Goal: Task Accomplishment & Management: Complete application form

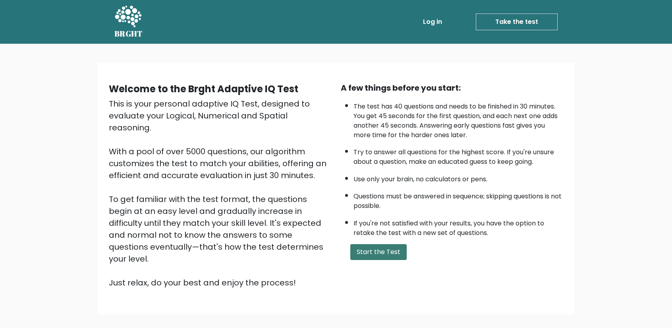
click at [377, 246] on button "Start the Test" at bounding box center [378, 252] width 56 height 16
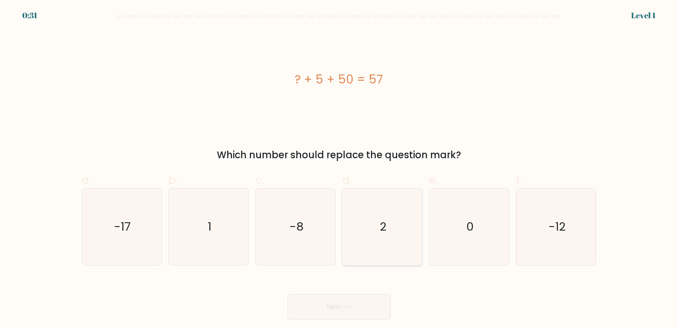
click at [378, 209] on icon "2" at bounding box center [382, 226] width 77 height 77
click at [340, 169] on input "d. 2" at bounding box center [339, 166] width 0 height 5
radio input "true"
click at [345, 304] on button "Next" at bounding box center [339, 306] width 103 height 25
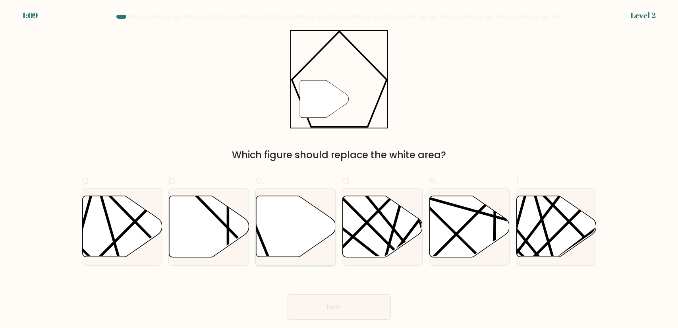
click at [296, 228] on icon at bounding box center [296, 226] width 80 height 61
click at [339, 169] on input "c." at bounding box center [339, 166] width 0 height 5
radio input "true"
click at [325, 310] on button "Next" at bounding box center [339, 306] width 103 height 25
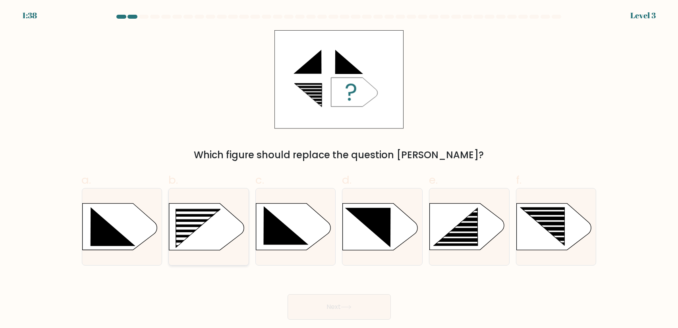
click at [202, 235] on rect at bounding box center [172, 209] width 207 height 158
click at [339, 169] on input "b." at bounding box center [339, 166] width 0 height 5
radio input "true"
click at [344, 302] on button "Next" at bounding box center [339, 306] width 103 height 25
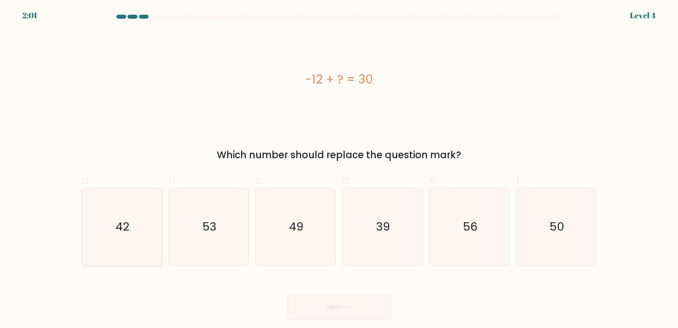
click at [99, 232] on icon "42" at bounding box center [121, 226] width 77 height 77
click at [339, 169] on input "a. 42" at bounding box center [339, 166] width 0 height 5
radio input "true"
click at [355, 303] on button "Next" at bounding box center [339, 306] width 103 height 25
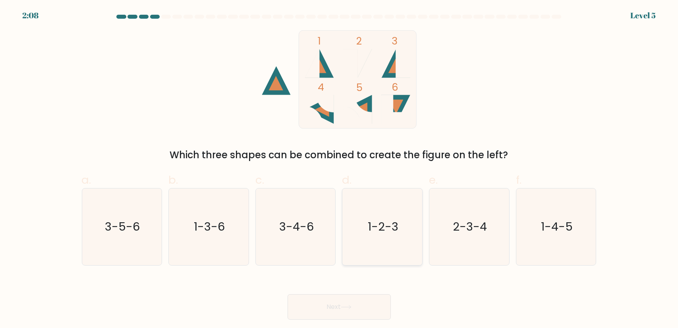
click at [398, 236] on icon "1-2-3" at bounding box center [382, 226] width 77 height 77
click at [340, 169] on input "d. 1-2-3" at bounding box center [339, 166] width 0 height 5
radio input "true"
click at [354, 299] on button "Next" at bounding box center [339, 306] width 103 height 25
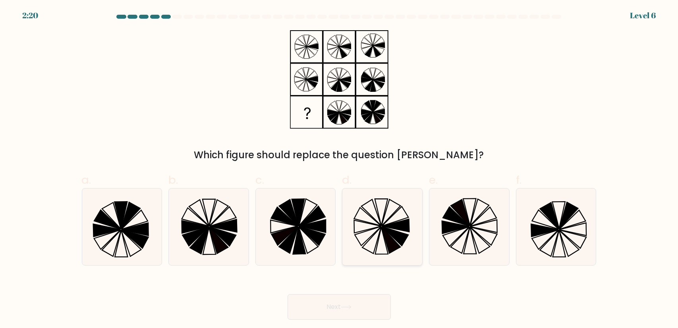
click at [391, 242] on icon at bounding box center [391, 239] width 19 height 27
click at [340, 169] on input "d." at bounding box center [339, 166] width 0 height 5
radio input "true"
click at [345, 311] on button "Next" at bounding box center [339, 306] width 103 height 25
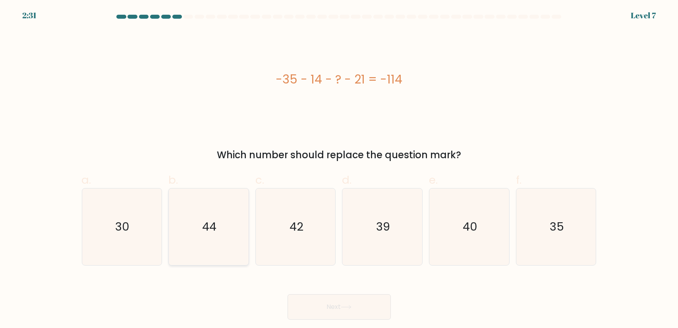
click at [226, 204] on icon "44" at bounding box center [208, 226] width 77 height 77
click at [339, 169] on input "b. 44" at bounding box center [339, 166] width 0 height 5
radio input "true"
click at [363, 297] on button "Next" at bounding box center [339, 306] width 103 height 25
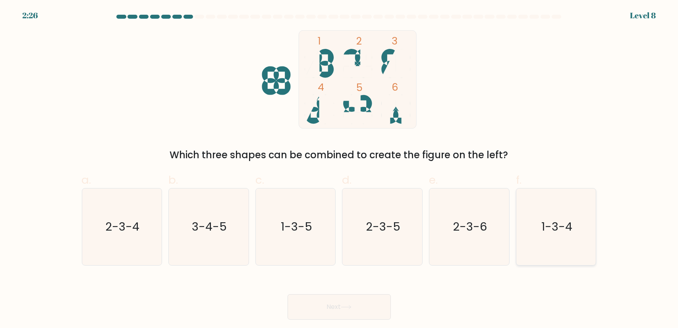
click at [537, 232] on icon "1-3-4" at bounding box center [556, 226] width 77 height 77
click at [340, 169] on input "f. 1-3-4" at bounding box center [339, 166] width 0 height 5
radio input "true"
click at [341, 312] on button "Next" at bounding box center [339, 306] width 103 height 25
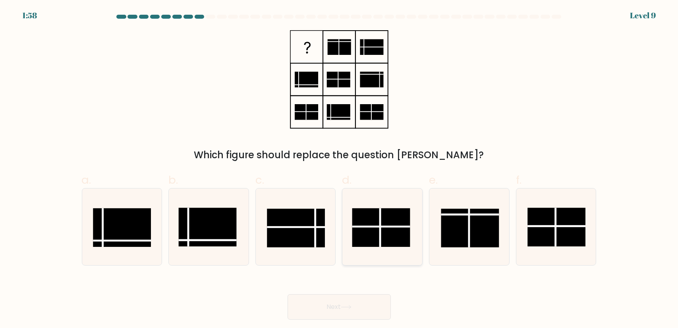
click at [383, 242] on rect at bounding box center [381, 227] width 58 height 39
click at [340, 169] on input "d." at bounding box center [339, 166] width 0 height 5
radio input "true"
click at [553, 208] on rect at bounding box center [557, 226] width 58 height 39
click at [340, 169] on input "f." at bounding box center [339, 166] width 0 height 5
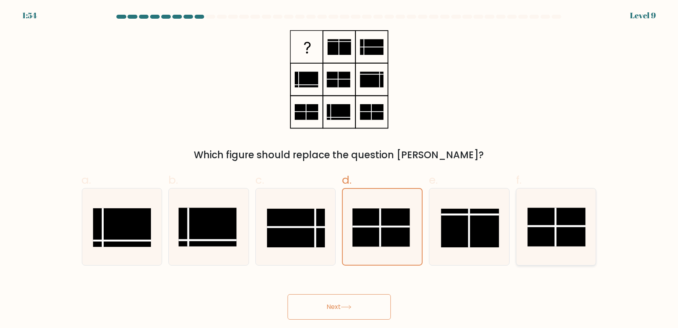
radio input "true"
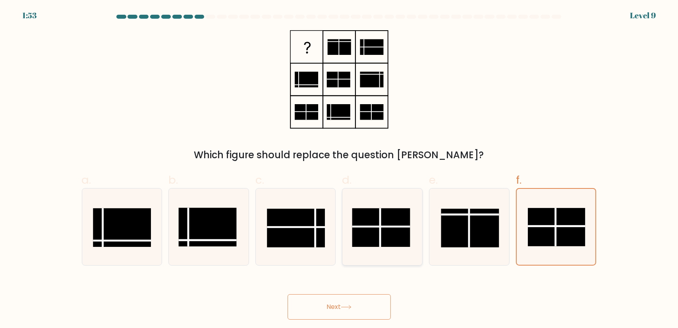
click at [410, 219] on rect at bounding box center [381, 227] width 58 height 39
click at [340, 169] on input "d." at bounding box center [339, 166] width 0 height 5
radio input "true"
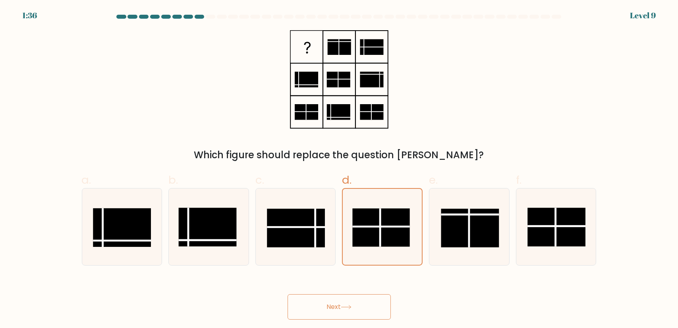
click at [346, 306] on icon at bounding box center [346, 307] width 11 height 4
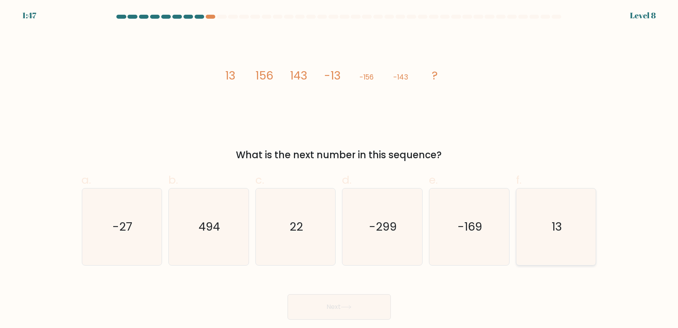
click at [535, 215] on icon "13" at bounding box center [556, 226] width 77 height 77
click at [340, 169] on input "f. 13" at bounding box center [339, 166] width 0 height 5
radio input "true"
click at [347, 305] on icon at bounding box center [346, 307] width 11 height 4
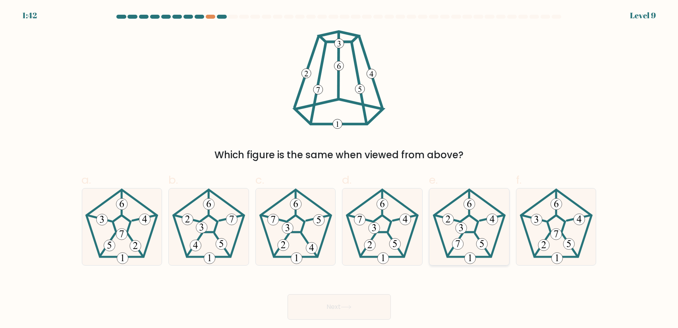
drag, startPoint x: 478, startPoint y: 233, endPoint x: 456, endPoint y: 253, distance: 29.2
click at [478, 234] on icon at bounding box center [469, 226] width 77 height 77
click at [340, 169] on input "e." at bounding box center [339, 166] width 0 height 5
radio input "true"
click at [353, 302] on button "Next" at bounding box center [339, 306] width 103 height 25
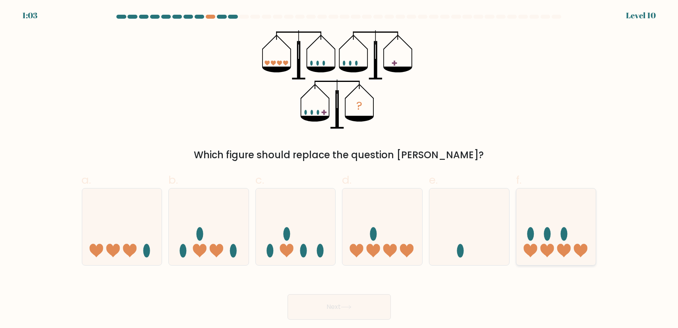
click at [535, 238] on icon at bounding box center [556, 226] width 80 height 66
click at [340, 169] on input "f." at bounding box center [339, 166] width 0 height 5
radio input "true"
click at [365, 301] on button "Next" at bounding box center [339, 306] width 103 height 25
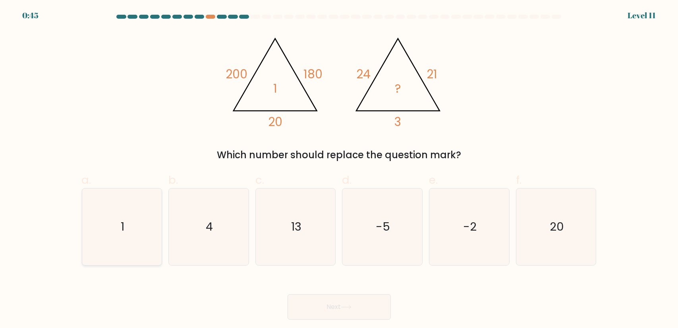
click at [116, 229] on icon "1" at bounding box center [121, 226] width 77 height 77
click at [339, 169] on input "a. 1" at bounding box center [339, 166] width 0 height 5
radio input "true"
click at [216, 235] on icon "4" at bounding box center [208, 226] width 77 height 77
click at [339, 169] on input "b. 4" at bounding box center [339, 166] width 0 height 5
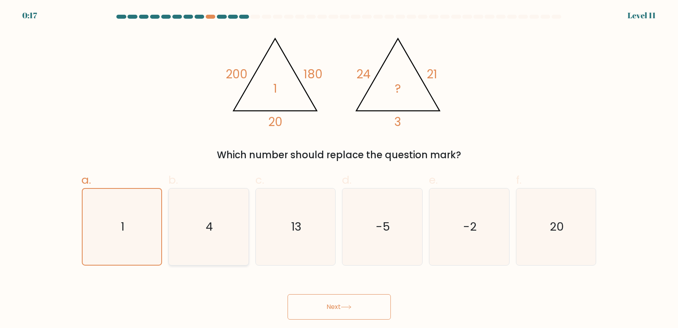
radio input "true"
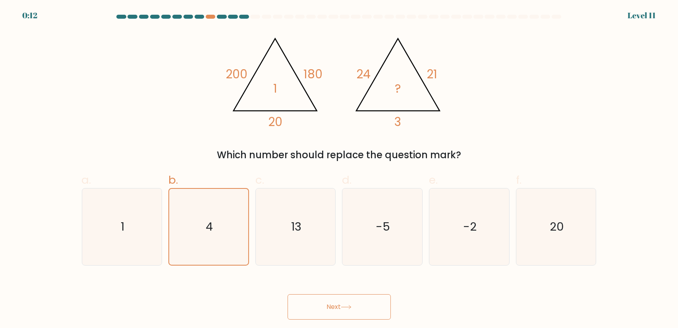
click at [334, 305] on button "Next" at bounding box center [339, 306] width 103 height 25
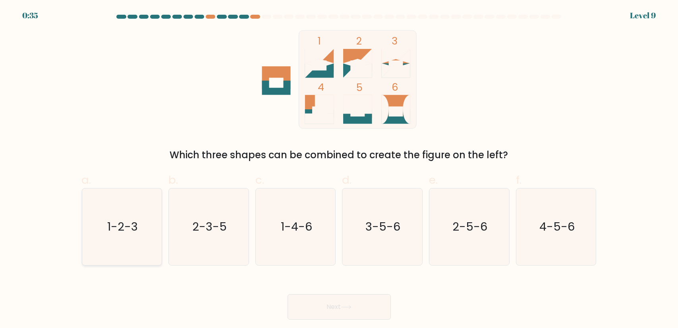
click at [128, 242] on icon "1-2-3" at bounding box center [121, 226] width 77 height 77
click at [339, 169] on input "a. 1-2-3" at bounding box center [339, 166] width 0 height 5
radio input "true"
click at [304, 305] on button "Next" at bounding box center [339, 306] width 103 height 25
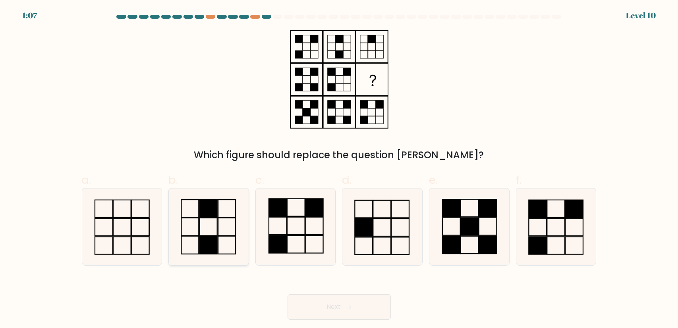
click at [224, 242] on icon at bounding box center [208, 226] width 77 height 77
click at [339, 169] on input "b." at bounding box center [339, 166] width 0 height 5
radio input "true"
click at [328, 306] on button "Next" at bounding box center [339, 306] width 103 height 25
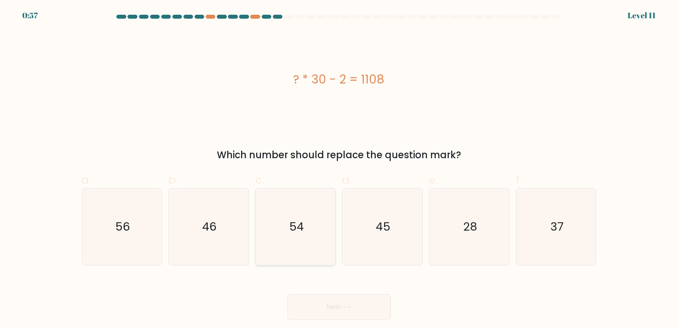
click at [305, 190] on icon "54" at bounding box center [295, 226] width 77 height 77
click at [339, 169] on input "c. 54" at bounding box center [339, 166] width 0 height 5
radio input "true"
click at [359, 314] on button "Next" at bounding box center [339, 306] width 103 height 25
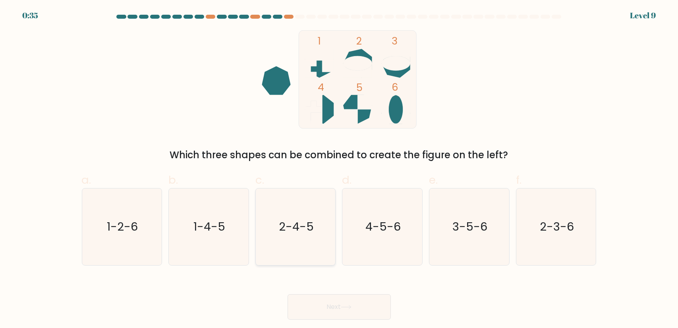
click at [284, 223] on text "2-4-5" at bounding box center [296, 226] width 35 height 16
click at [339, 169] on input "c. 2-4-5" at bounding box center [339, 166] width 0 height 5
radio input "true"
click at [352, 309] on icon at bounding box center [346, 307] width 11 height 4
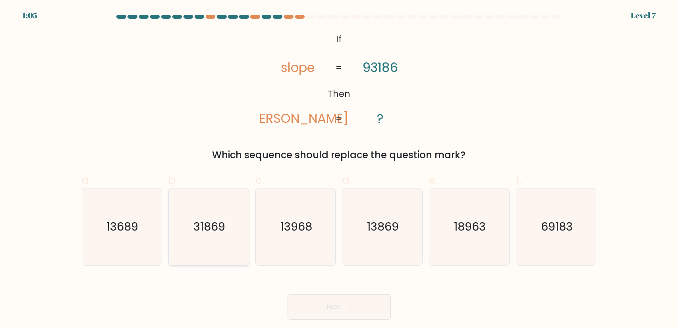
click at [215, 237] on icon "31869" at bounding box center [208, 226] width 77 height 77
click at [339, 169] on input "b. 31869" at bounding box center [339, 166] width 0 height 5
radio input "true"
click at [369, 307] on button "Next" at bounding box center [339, 306] width 103 height 25
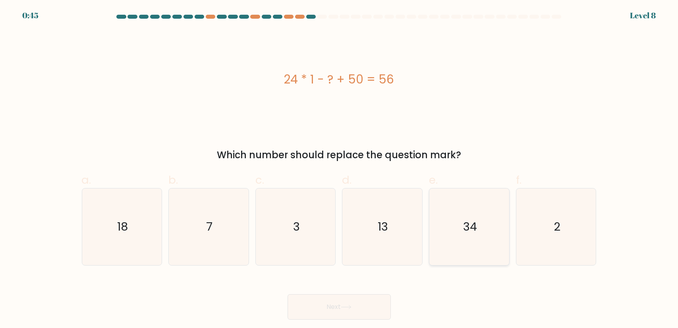
click at [471, 224] on text "34" at bounding box center [470, 226] width 14 height 16
click at [340, 169] on input "e. 34" at bounding box center [339, 166] width 0 height 5
radio input "true"
click at [336, 312] on button "Next" at bounding box center [339, 306] width 103 height 25
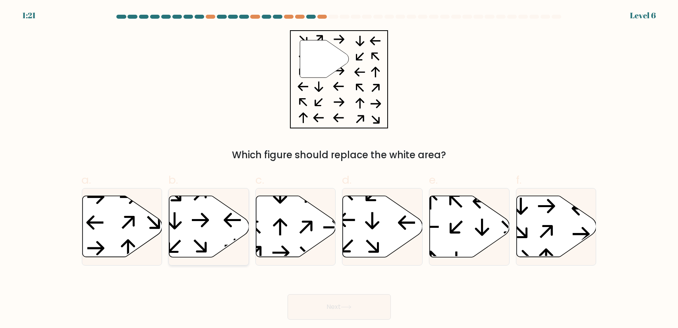
click at [206, 230] on icon at bounding box center [209, 226] width 80 height 61
click at [339, 169] on input "b." at bounding box center [339, 166] width 0 height 5
radio input "true"
click at [321, 300] on button "Next" at bounding box center [339, 306] width 103 height 25
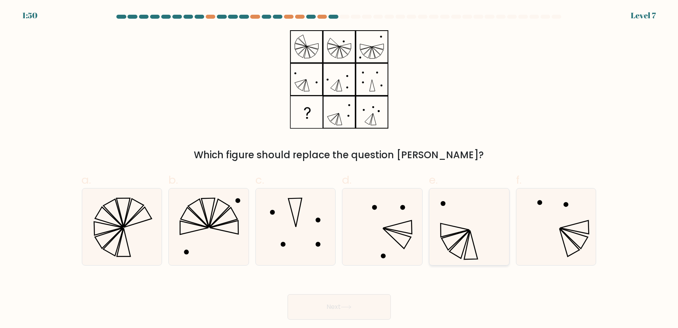
click at [465, 258] on icon at bounding box center [471, 244] width 14 height 29
click at [340, 169] on input "e." at bounding box center [339, 166] width 0 height 5
radio input "true"
click at [367, 304] on button "Next" at bounding box center [339, 306] width 103 height 25
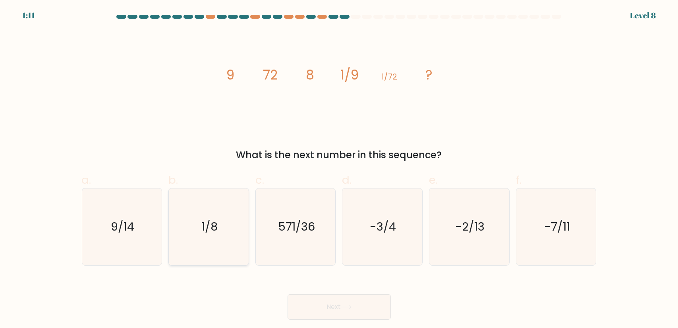
click at [244, 220] on icon "1/8" at bounding box center [208, 226] width 77 height 77
click at [339, 169] on input "b. 1/8" at bounding box center [339, 166] width 0 height 5
radio input "true"
click at [365, 310] on button "Next" at bounding box center [339, 306] width 103 height 25
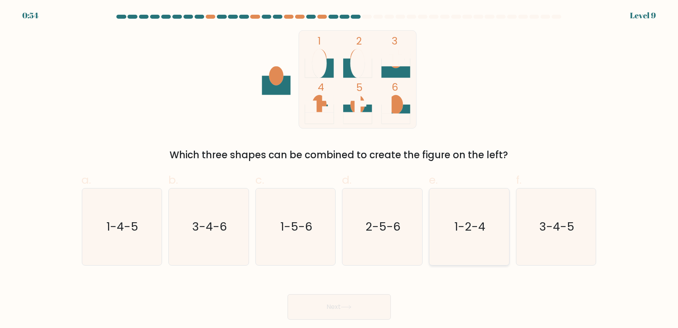
click at [443, 205] on icon "1-2-4" at bounding box center [469, 226] width 77 height 77
click at [340, 169] on input "e. 1-2-4" at bounding box center [339, 166] width 0 height 5
radio input "true"
click at [361, 298] on button "Next" at bounding box center [339, 306] width 103 height 25
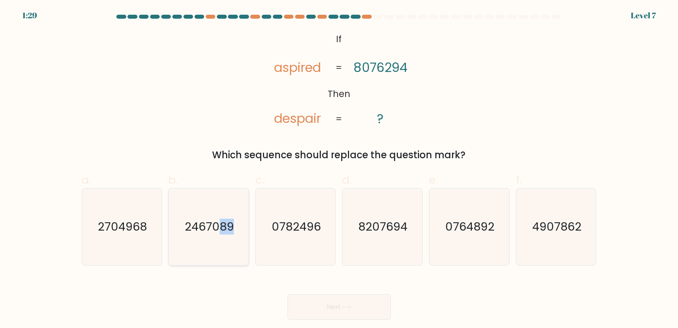
click at [221, 238] on icon "2467089" at bounding box center [208, 226] width 77 height 77
drag, startPoint x: 345, startPoint y: 315, endPoint x: 346, endPoint y: 309, distance: 6.6
click at [345, 315] on button "Next" at bounding box center [339, 306] width 103 height 25
click at [345, 307] on icon at bounding box center [346, 307] width 11 height 4
click at [213, 251] on icon "2467089" at bounding box center [208, 226] width 77 height 77
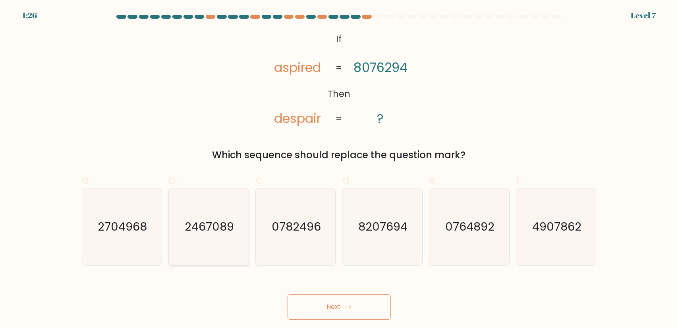
click at [339, 169] on input "b. 2467089" at bounding box center [339, 166] width 0 height 5
radio input "true"
click at [313, 305] on button "Next" at bounding box center [339, 306] width 103 height 25
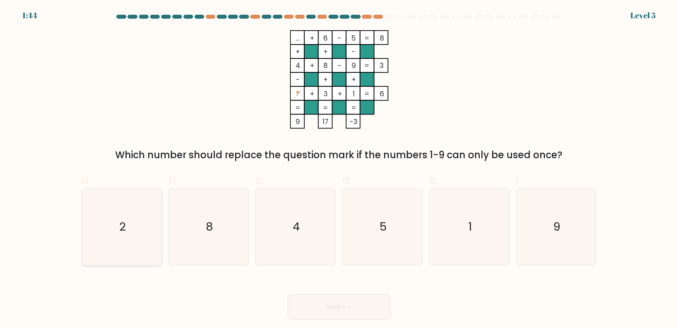
click at [109, 202] on icon "2" at bounding box center [121, 226] width 77 height 77
click at [339, 169] on input "a. 2" at bounding box center [339, 166] width 0 height 5
radio input "true"
click at [343, 295] on button "Next" at bounding box center [339, 306] width 103 height 25
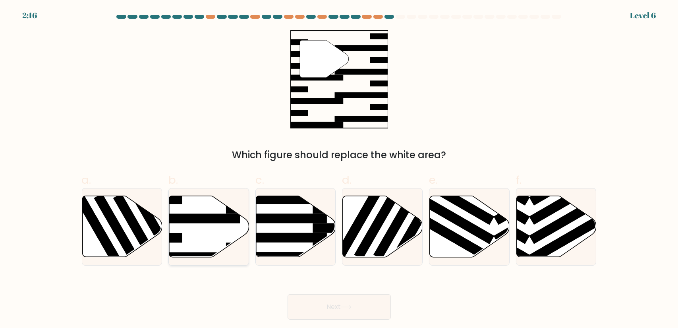
click at [206, 230] on icon at bounding box center [209, 226] width 80 height 61
click at [339, 169] on input "b." at bounding box center [339, 166] width 0 height 5
radio input "true"
click at [341, 300] on button "Next" at bounding box center [339, 306] width 103 height 25
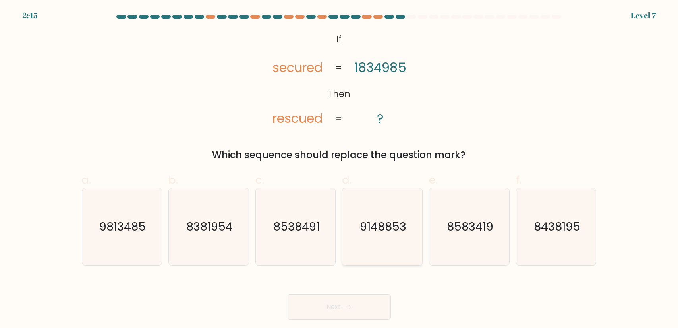
click at [379, 230] on text "9148853" at bounding box center [383, 226] width 46 height 16
click at [340, 169] on input "d. 9148853" at bounding box center [339, 166] width 0 height 5
radio input "true"
click at [334, 303] on button "Next" at bounding box center [339, 306] width 103 height 25
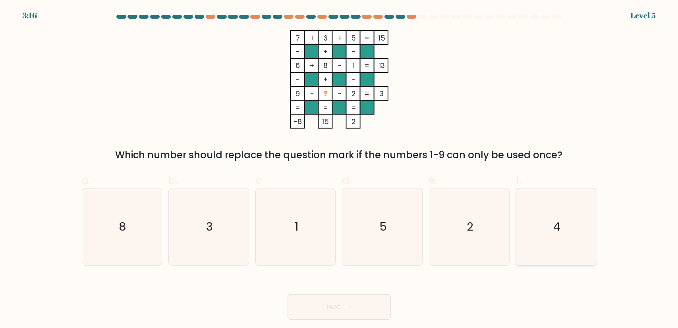
click at [586, 228] on icon "4" at bounding box center [556, 226] width 77 height 77
click at [340, 169] on input "f. 4" at bounding box center [339, 166] width 0 height 5
radio input "true"
click at [375, 313] on button "Next" at bounding box center [339, 306] width 103 height 25
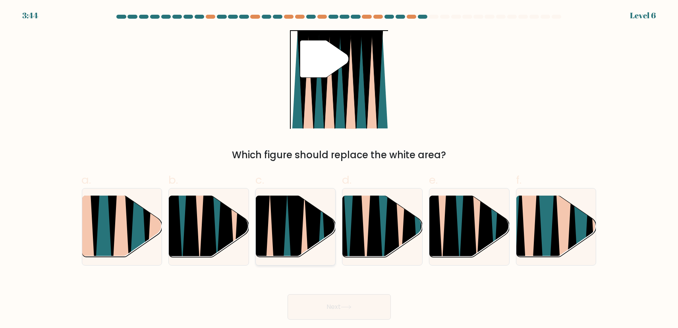
click at [302, 236] on icon at bounding box center [296, 260] width 18 height 160
click at [339, 169] on input "c." at bounding box center [339, 166] width 0 height 5
radio input "true"
click at [355, 309] on button "Next" at bounding box center [339, 306] width 103 height 25
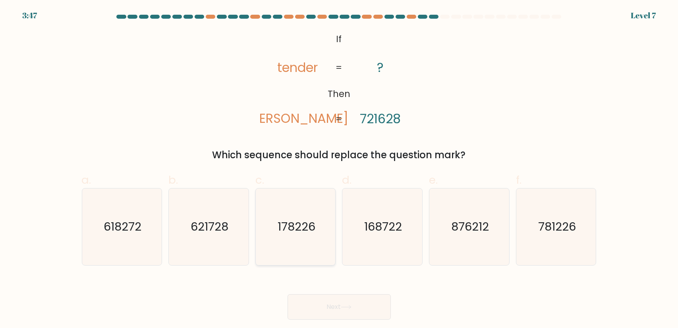
click at [278, 244] on icon "178226" at bounding box center [295, 226] width 77 height 77
click at [339, 169] on input "c. 178226" at bounding box center [339, 166] width 0 height 5
radio input "true"
click at [361, 314] on button "Next" at bounding box center [339, 306] width 103 height 25
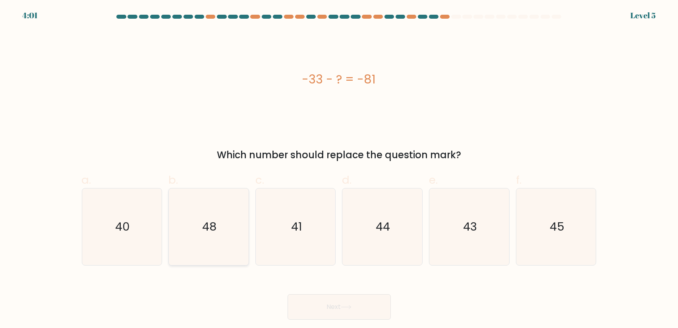
click at [206, 233] on text "48" at bounding box center [209, 226] width 14 height 16
click at [339, 169] on input "b. 48" at bounding box center [339, 166] width 0 height 5
radio input "true"
click at [325, 311] on button "Next" at bounding box center [339, 306] width 103 height 25
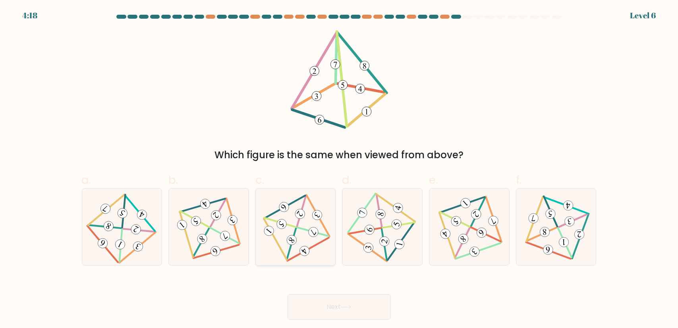
click at [296, 242] on icon at bounding box center [295, 226] width 63 height 61
click at [339, 169] on input "c." at bounding box center [339, 166] width 0 height 5
radio input "true"
click at [352, 305] on icon at bounding box center [346, 307] width 11 height 4
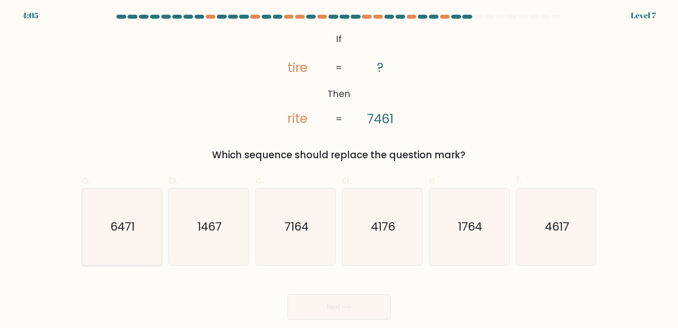
click at [137, 242] on icon "6471" at bounding box center [121, 226] width 77 height 77
click at [339, 169] on input "a. 6471" at bounding box center [339, 166] width 0 height 5
radio input "true"
click at [354, 304] on button "Next" at bounding box center [339, 306] width 103 height 25
